Goal: Answer question/provide support

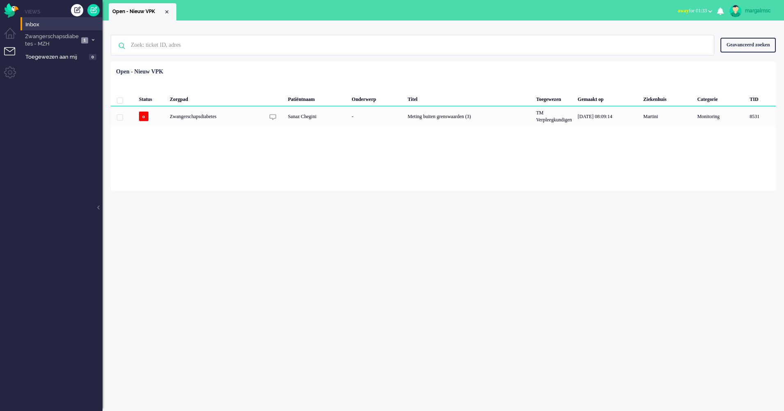
click at [295, 121] on div "Sanaz Chegini" at bounding box center [317, 116] width 64 height 20
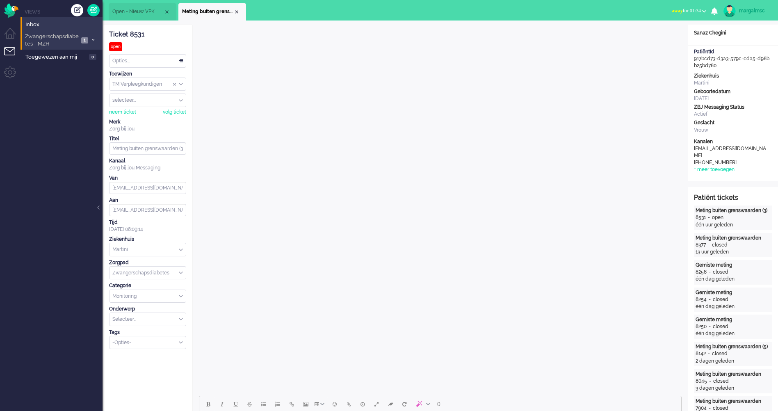
click at [52, 41] on span "Zwangerschapsdiabetes - MZH" at bounding box center [51, 40] width 55 height 15
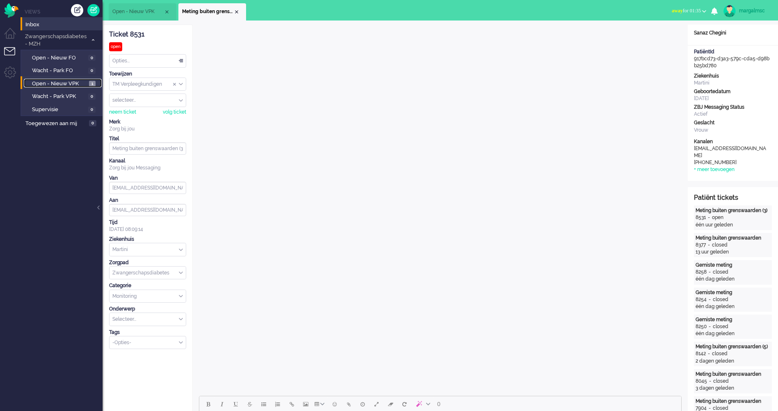
click at [58, 83] on span "Open - Nieuw VPK" at bounding box center [59, 84] width 55 height 8
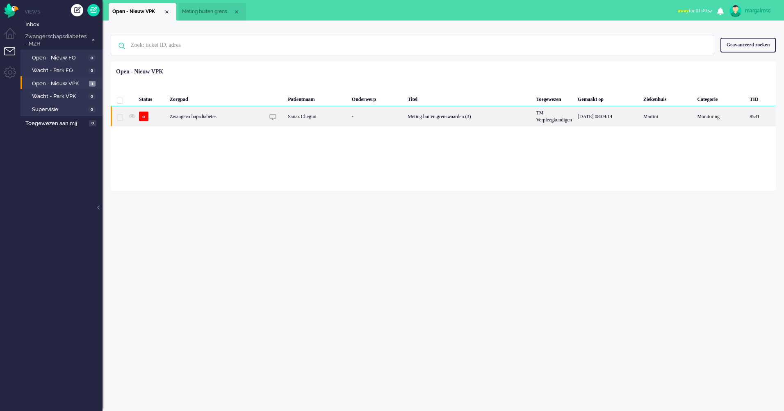
click at [409, 119] on div "Meting buiten grenswaarden (3)" at bounding box center [469, 116] width 128 height 20
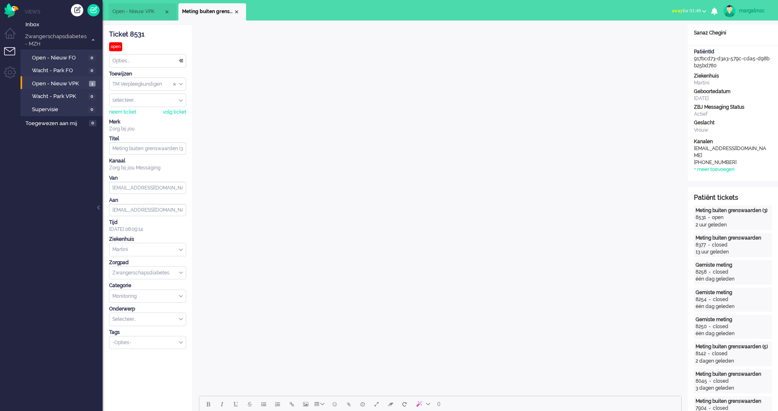
click at [72, 88] on li "Open - Nieuw VPK 1" at bounding box center [61, 82] width 81 height 13
click at [70, 85] on span "Open - Nieuw VPK" at bounding box center [59, 84] width 55 height 8
